Goal: Entertainment & Leisure: Consume media (video, audio)

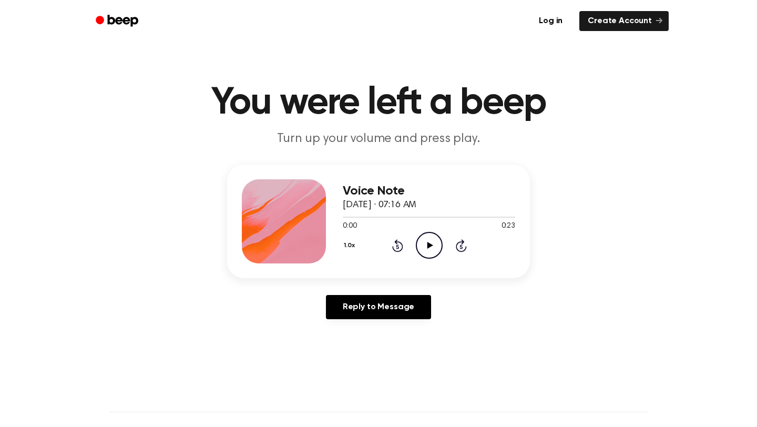
click at [375, 251] on icon "Play Audio" at bounding box center [429, 245] width 27 height 27
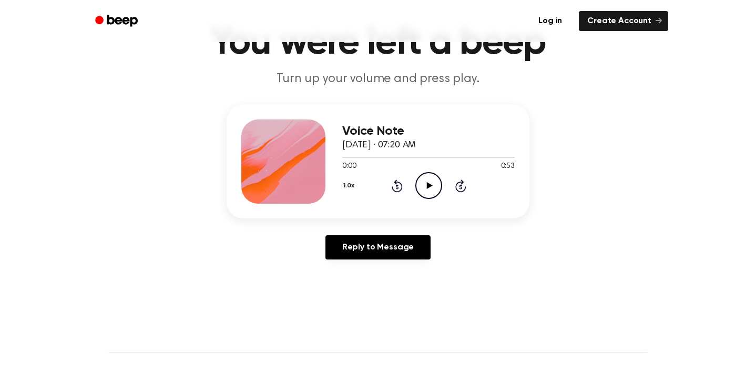
scroll to position [62, 0]
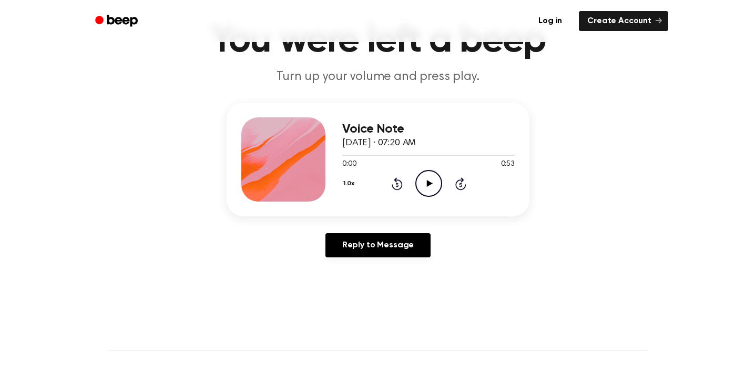
click at [421, 178] on icon "Play Audio" at bounding box center [428, 183] width 27 height 27
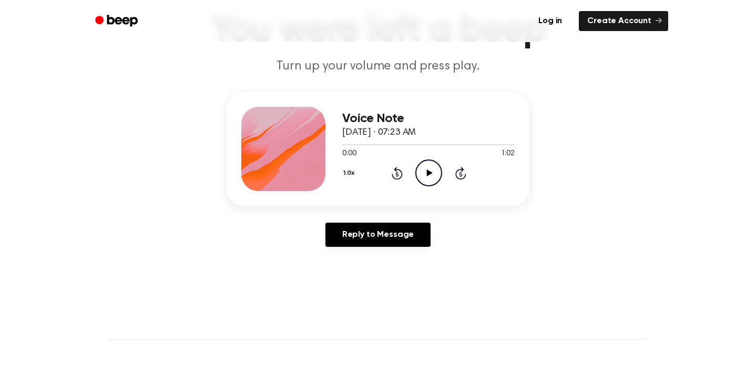
scroll to position [84, 0]
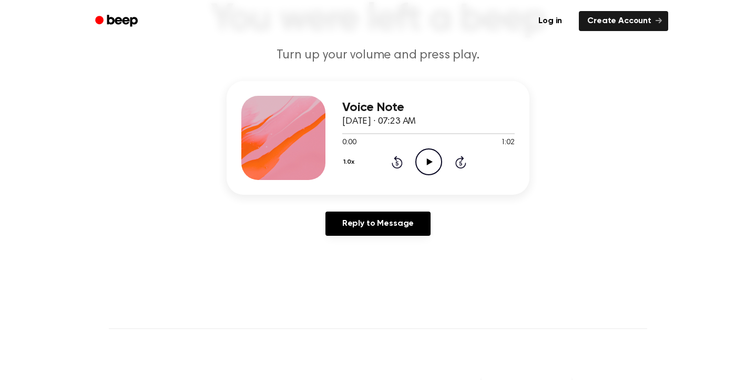
click at [432, 176] on div "Voice Note May 7, 2025 · 07:23 AM 0:00 1:02 Your browser does not support the […" at bounding box center [428, 138] width 172 height 84
click at [432, 167] on icon "Play Audio" at bounding box center [428, 161] width 27 height 27
